Goal: Information Seeking & Learning: Understand process/instructions

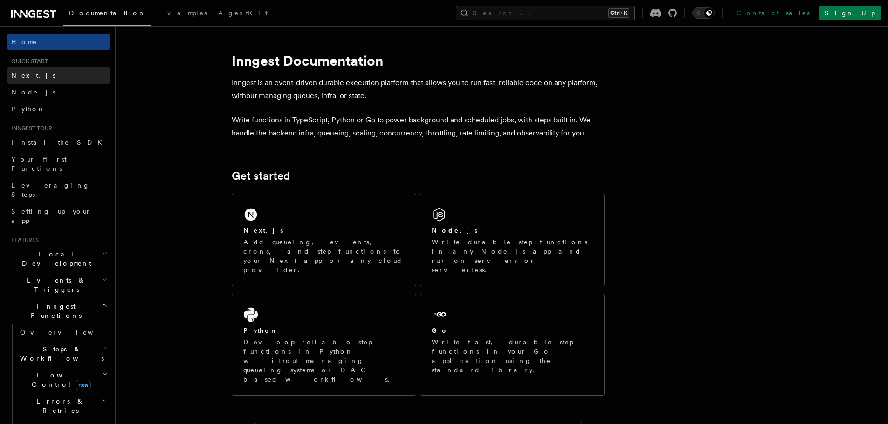
click at [32, 74] on link "Next.js" at bounding box center [58, 75] width 102 height 17
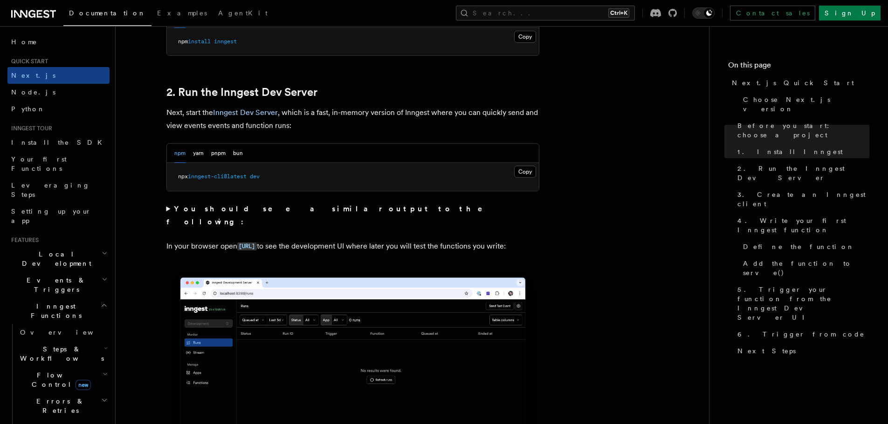
scroll to position [466, 0]
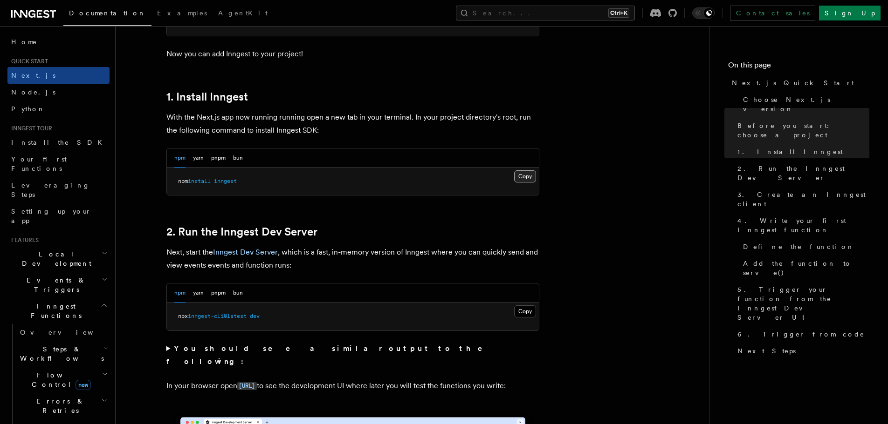
click at [523, 179] on button "Copy Copied" at bounding box center [525, 177] width 22 height 12
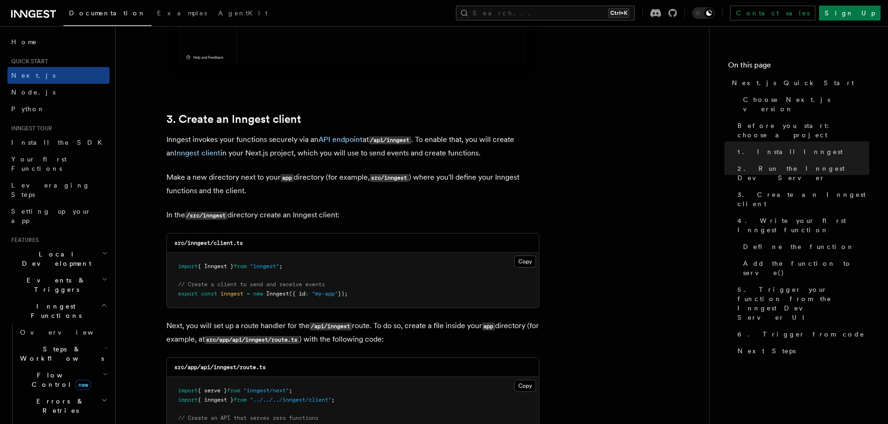
scroll to position [1072, 0]
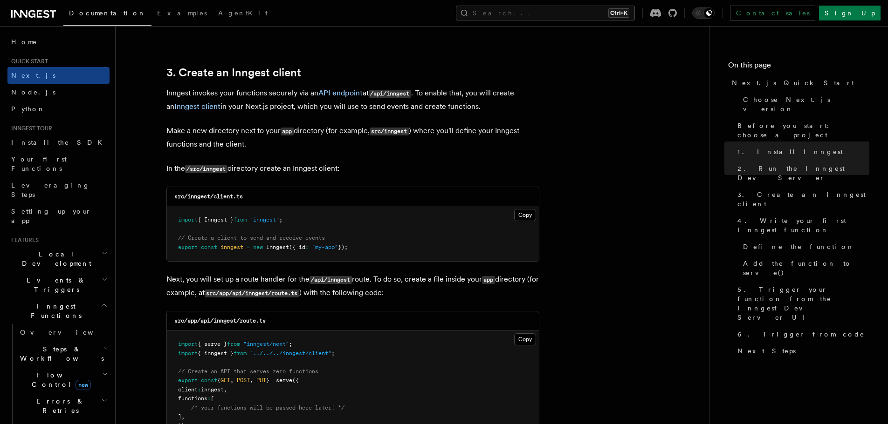
click at [211, 168] on code "/src/inngest" at bounding box center [206, 169] width 42 height 8
copy p "inngest"
click at [246, 318] on code "src/app/api/inngest/route.ts" at bounding box center [219, 321] width 91 height 7
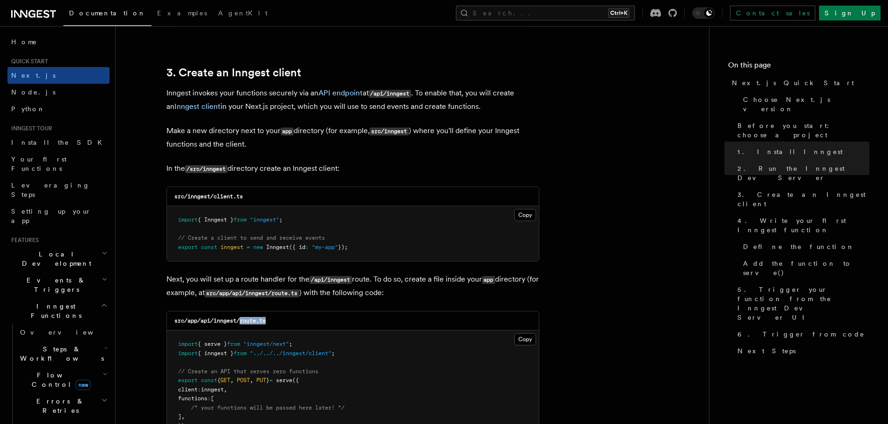
drag, startPoint x: 279, startPoint y: 322, endPoint x: 242, endPoint y: 319, distance: 36.9
click at [242, 319] on div "src/app/api/inngest/route.ts" at bounding box center [353, 321] width 372 height 19
copy code "route.ts"
drag, startPoint x: 247, startPoint y: 196, endPoint x: 215, endPoint y: 200, distance: 32.4
click at [215, 200] on div "src/inngest/client.ts" at bounding box center [353, 196] width 372 height 19
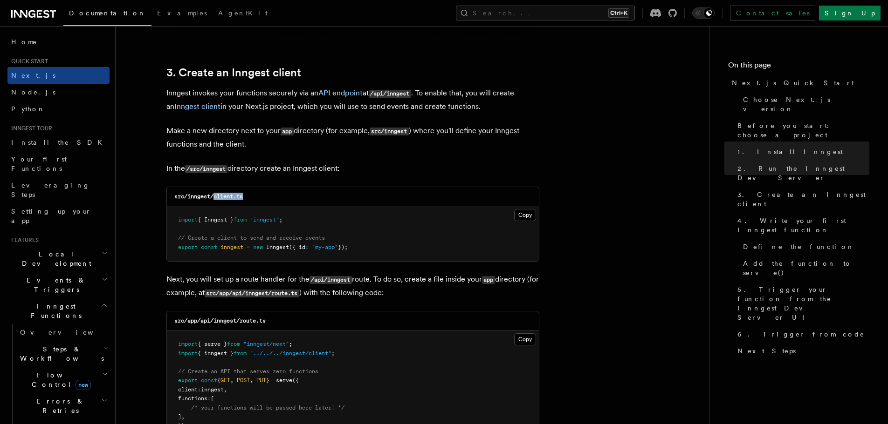
copy code "client.ts"
click at [515, 214] on button "Copy Copied" at bounding box center [525, 215] width 22 height 12
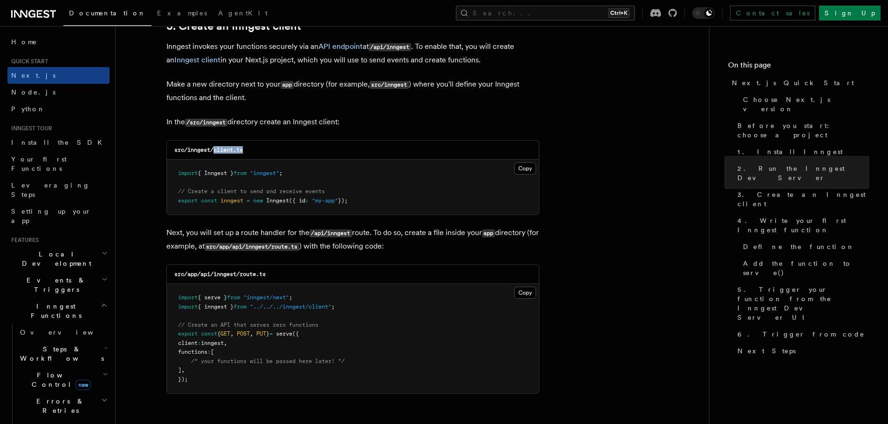
scroll to position [1305, 0]
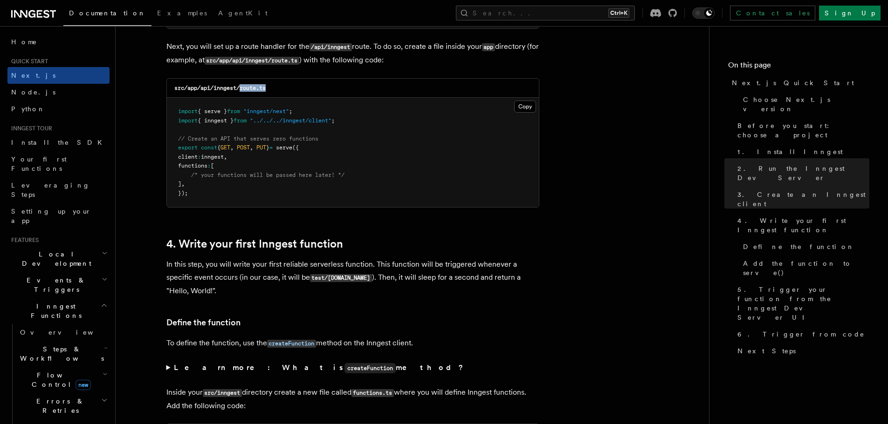
drag, startPoint x: 271, startPoint y: 89, endPoint x: 240, endPoint y: 92, distance: 30.5
click at [240, 92] on div "src/app/api/inngest/route.ts" at bounding box center [353, 88] width 372 height 19
copy code "route.ts"
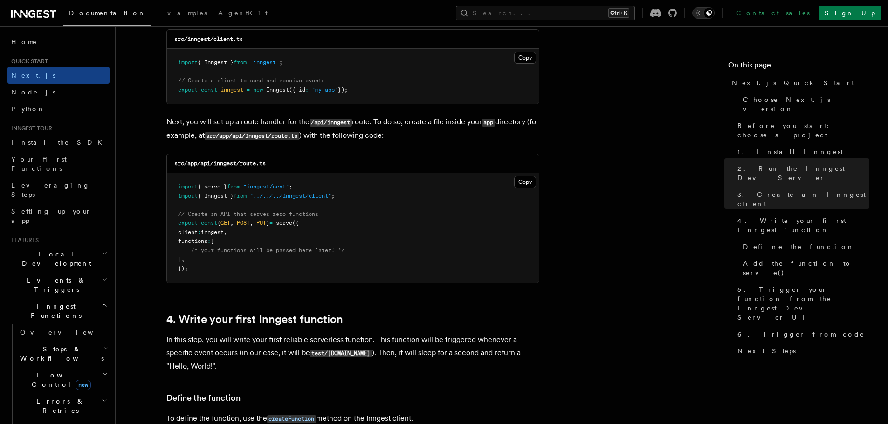
scroll to position [1211, 0]
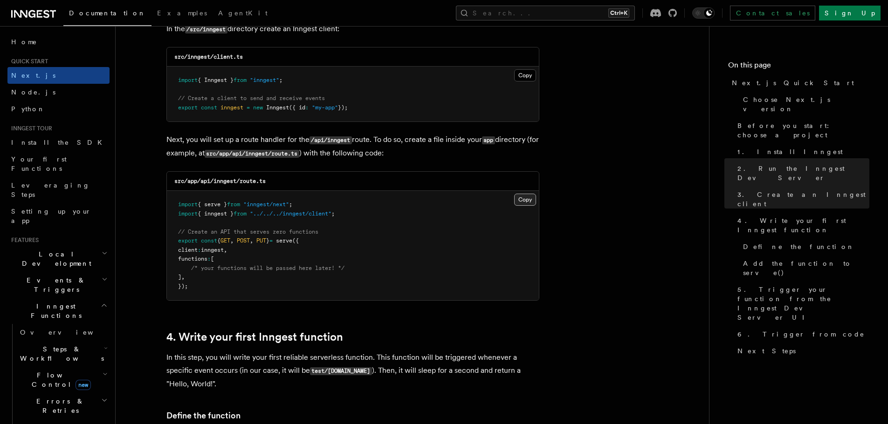
click at [520, 202] on button "Copy Copied" at bounding box center [525, 200] width 22 height 12
